Goal: Download file/media

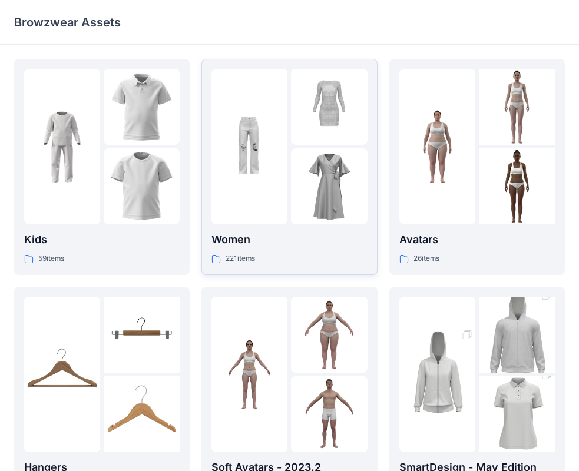
click at [285, 253] on div "221 items" at bounding box center [289, 259] width 156 height 12
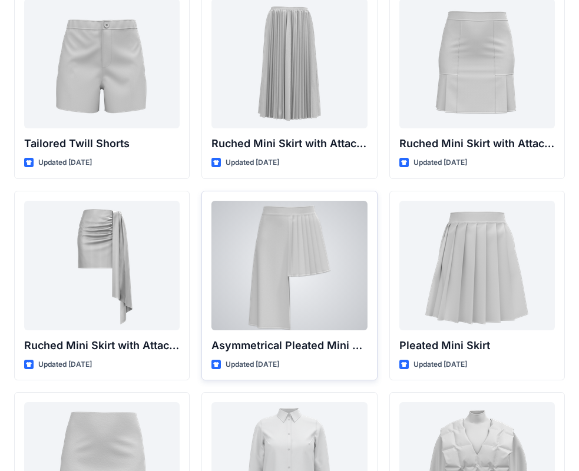
scroll to position [3332, 0]
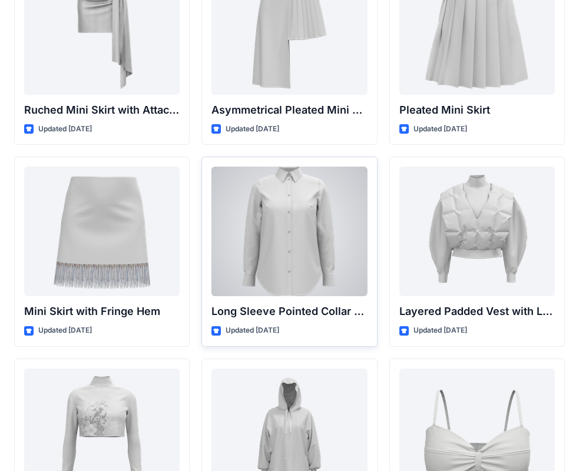
click at [321, 220] on div at bounding box center [289, 232] width 156 height 130
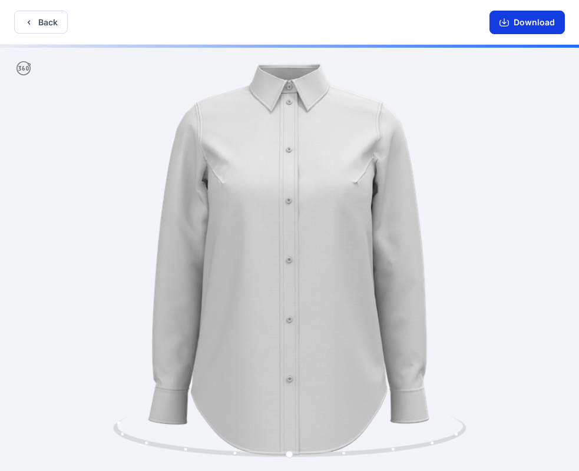
click at [524, 25] on button "Download" at bounding box center [527, 23] width 75 height 24
